Goal: Information Seeking & Learning: Learn about a topic

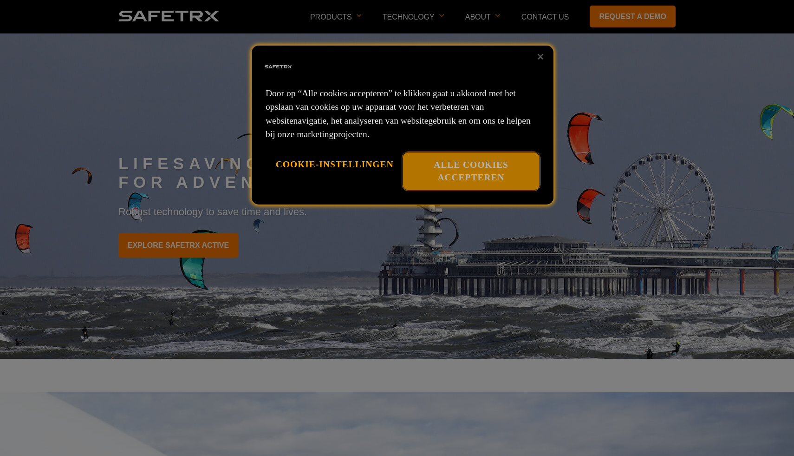
click at [462, 164] on button "Alle cookies accepteren" at bounding box center [471, 171] width 137 height 38
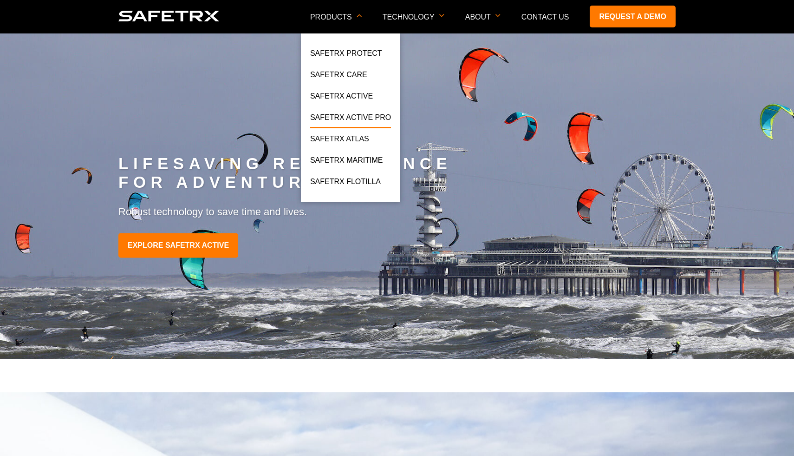
click at [353, 114] on link "SafeTrx Active Pro" at bounding box center [350, 119] width 81 height 17
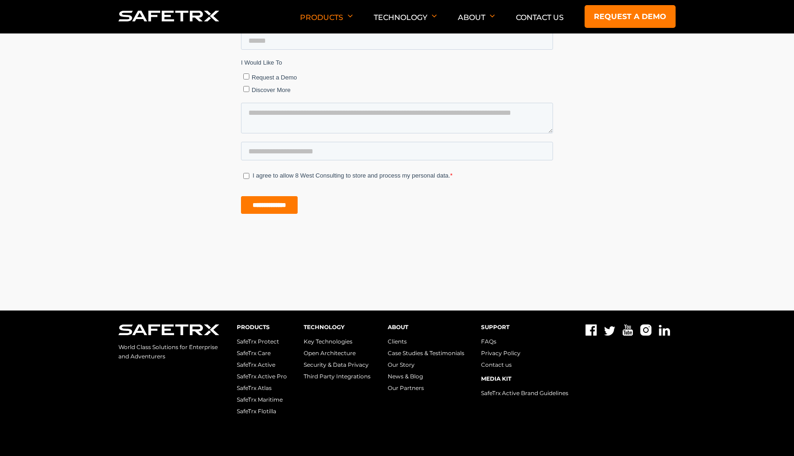
scroll to position [2782, 0]
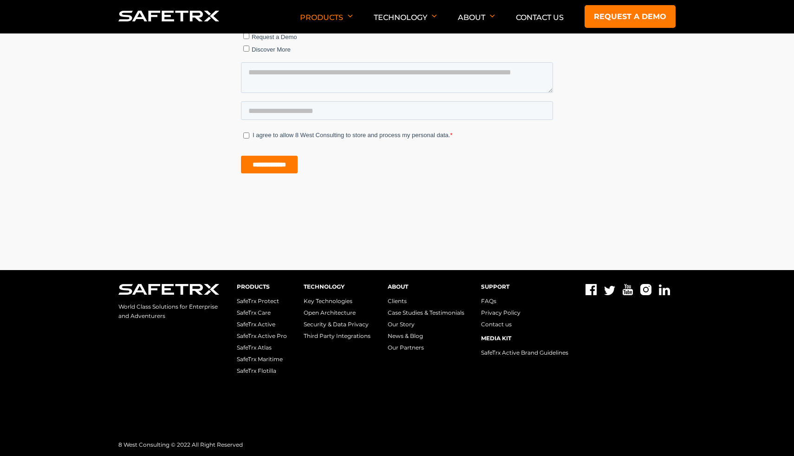
click at [398, 301] on link "Clients" at bounding box center [397, 300] width 19 height 7
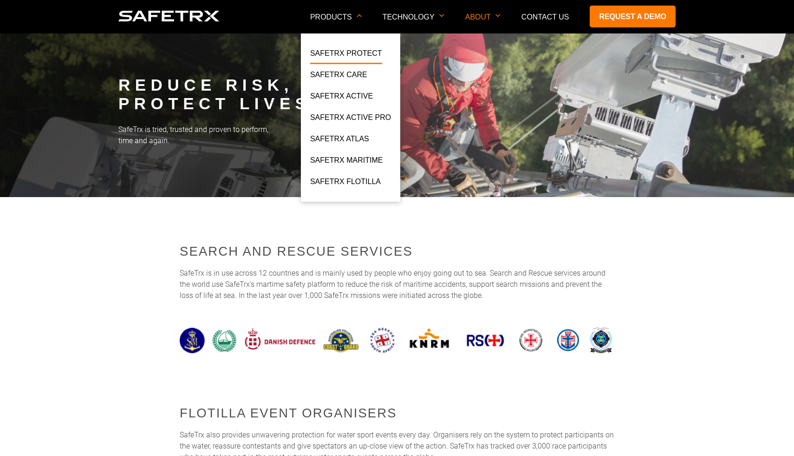
click at [351, 57] on link "SafeTrx Protect" at bounding box center [346, 55] width 72 height 17
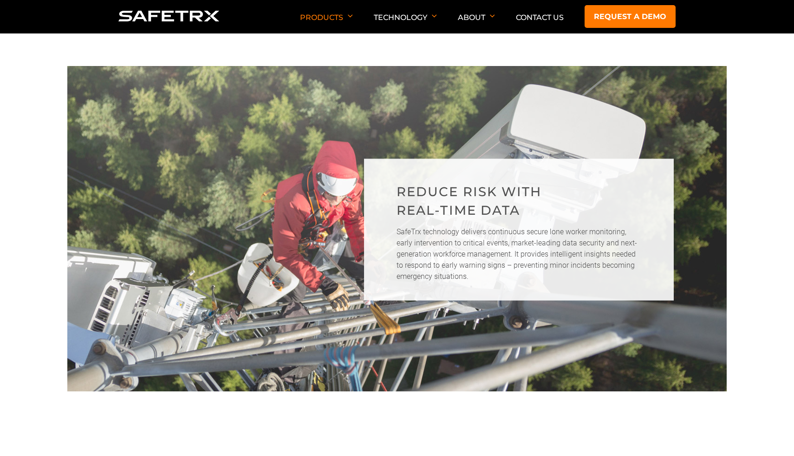
scroll to position [435, 0]
